Goal: Find specific page/section: Find specific page/section

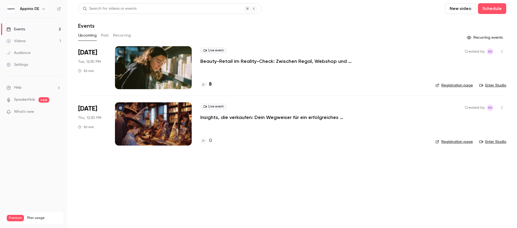
click at [282, 61] on p "Beauty-Retail im Reality-Check: Zwischen Regal, Webshop und TikTok" at bounding box center [280, 61] width 161 height 6
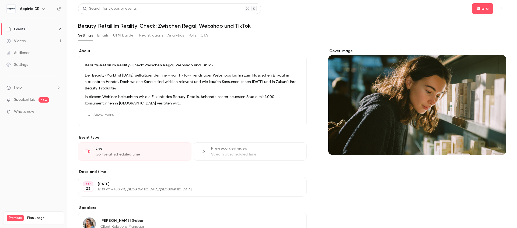
click at [151, 36] on button "Registrations" at bounding box center [151, 35] width 24 height 9
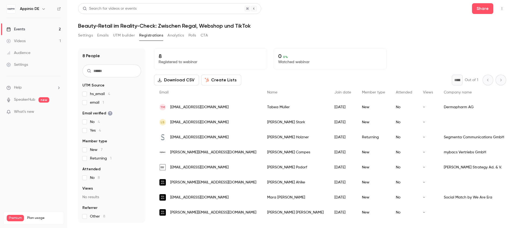
scroll to position [1, 0]
click at [122, 34] on button "UTM builder" at bounding box center [124, 35] width 22 height 9
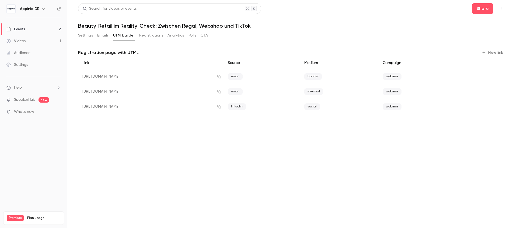
click at [181, 35] on button "Analytics" at bounding box center [175, 35] width 17 height 9
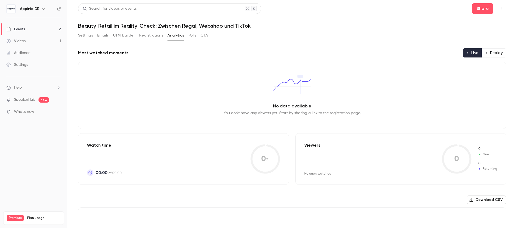
click at [105, 36] on button "Emails" at bounding box center [102, 35] width 11 height 9
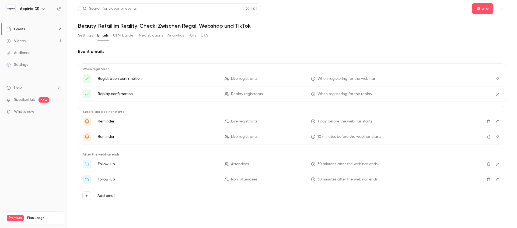
click at [497, 78] on icon "Edit" at bounding box center [496, 78] width 3 height 3
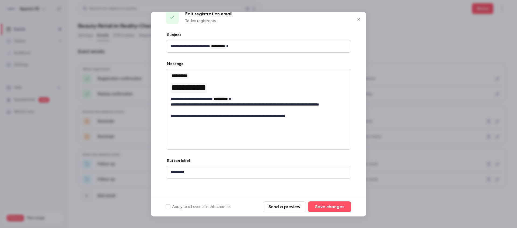
scroll to position [13, 0]
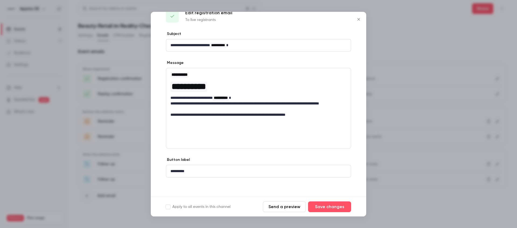
click at [359, 21] on icon "Close" at bounding box center [358, 19] width 6 height 4
